Goal: Information Seeking & Learning: Learn about a topic

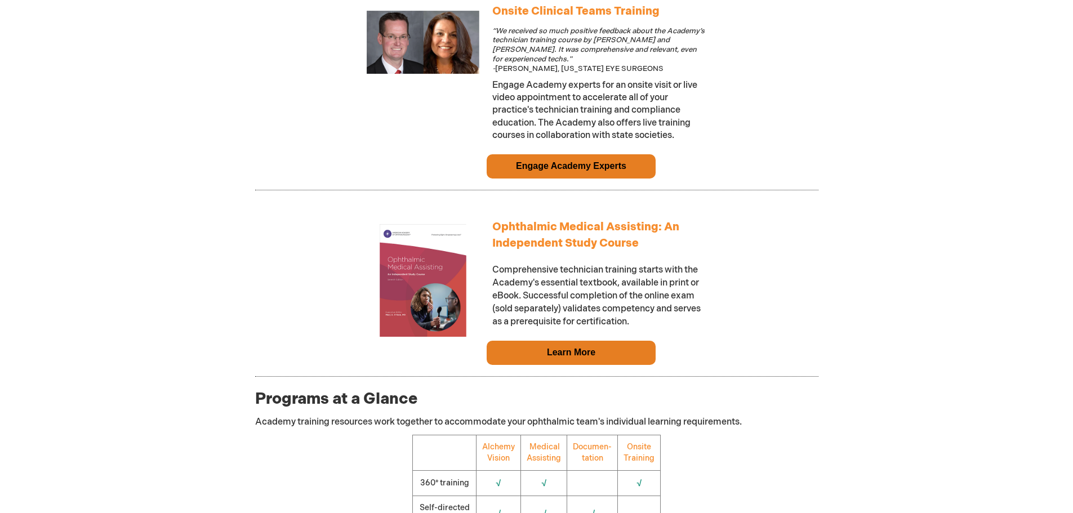
scroll to position [1071, 0]
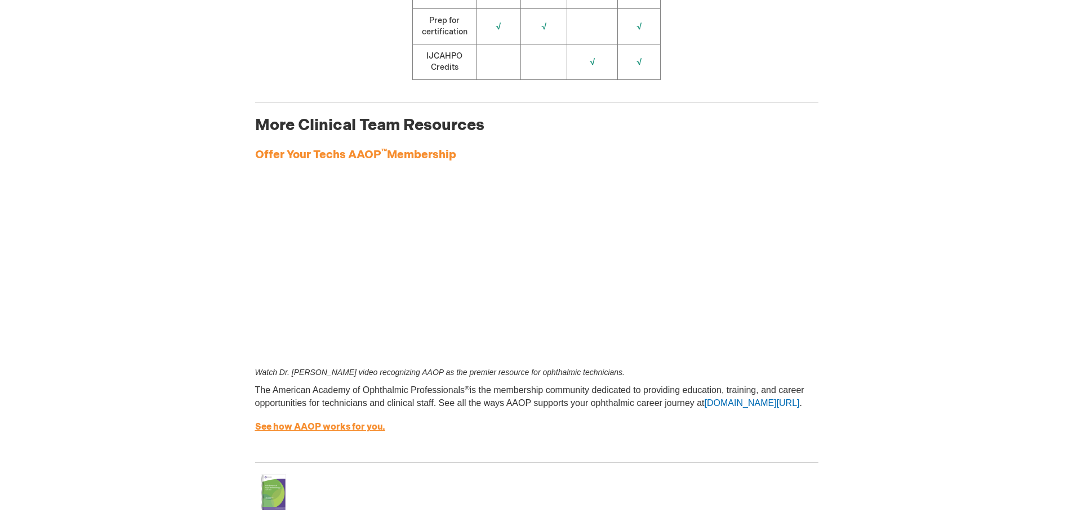
scroll to position [1859, 0]
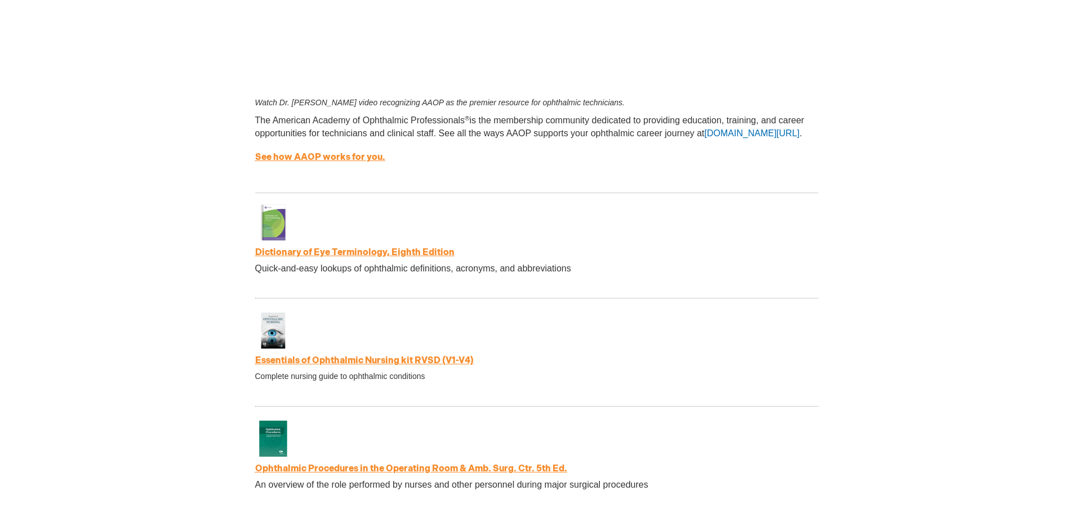
click at [299, 362] on link "Essentials of Ophthalmic Nursing kit RVSD (V1-V4)" at bounding box center [364, 361] width 219 height 11
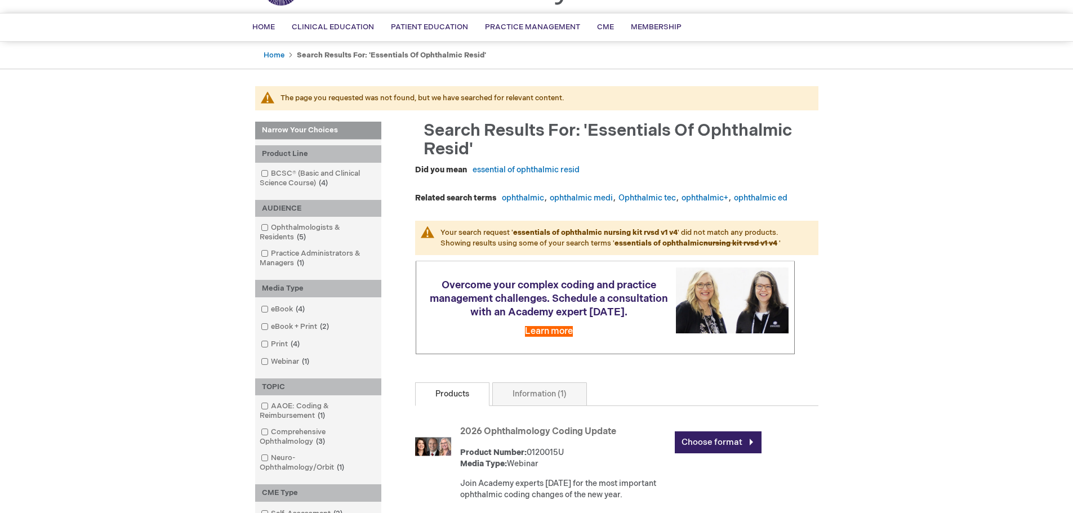
scroll to position [225, 0]
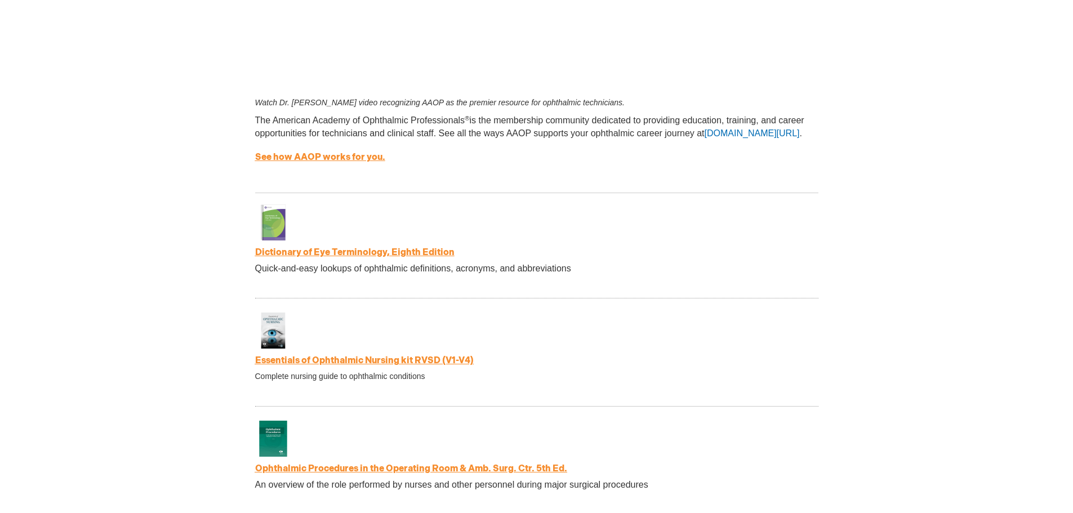
scroll to position [2198, 0]
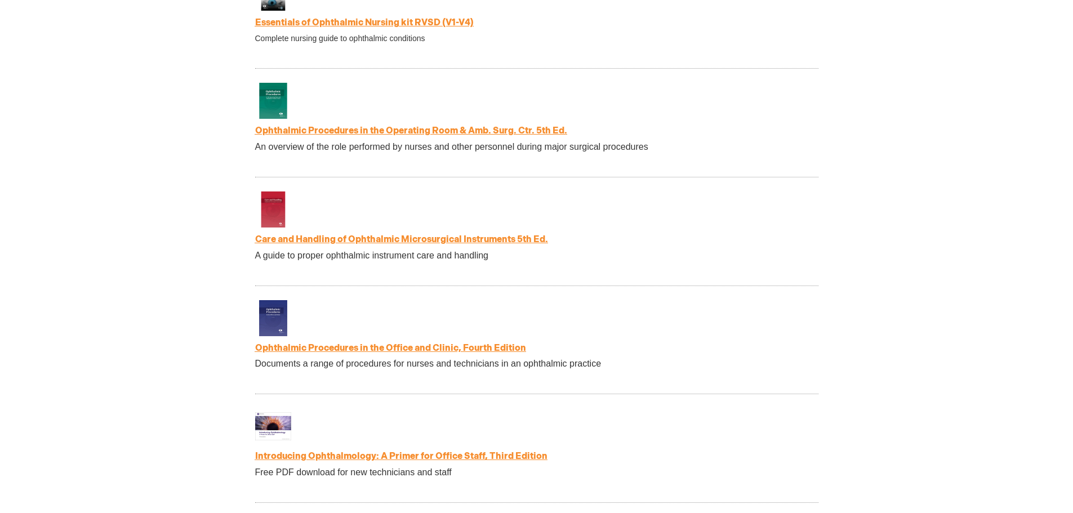
click at [308, 351] on link "Ophthalmic Procedures in the Office and Clinic, Fourth Edition" at bounding box center [390, 348] width 271 height 11
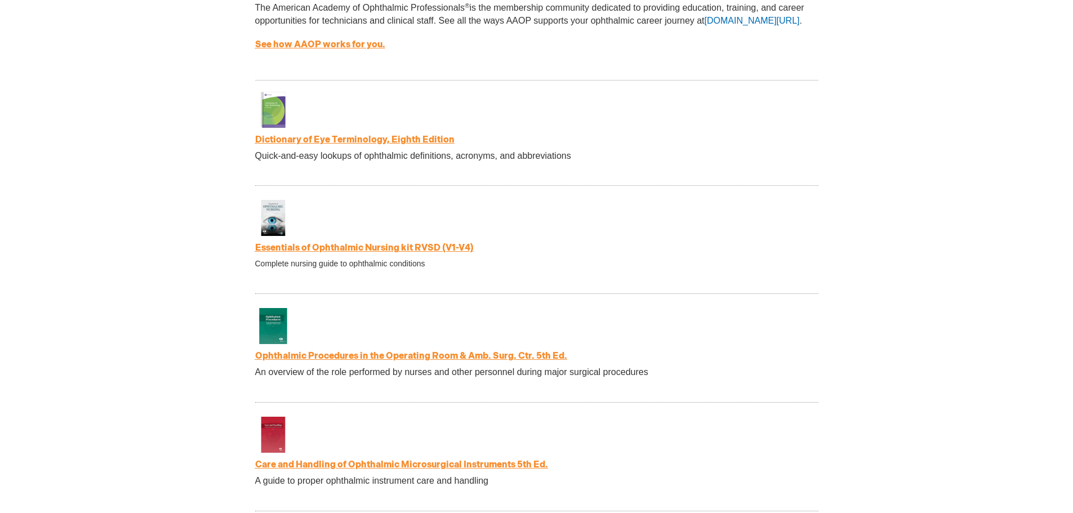
scroll to position [1634, 0]
